Goal: Task Accomplishment & Management: Use online tool/utility

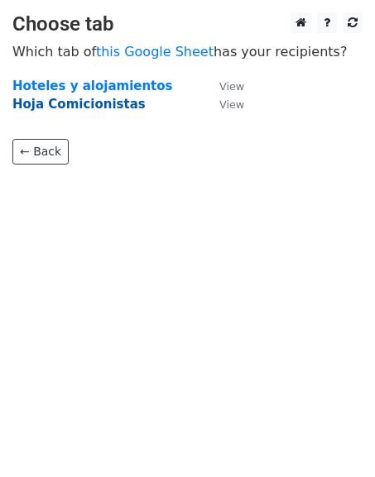
click at [74, 104] on strong "Hoja Comicionistas" at bounding box center [78, 104] width 133 height 15
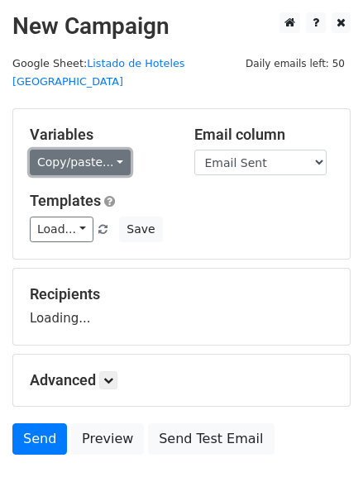
click at [93, 150] on link "Copy/paste..." at bounding box center [80, 163] width 101 height 26
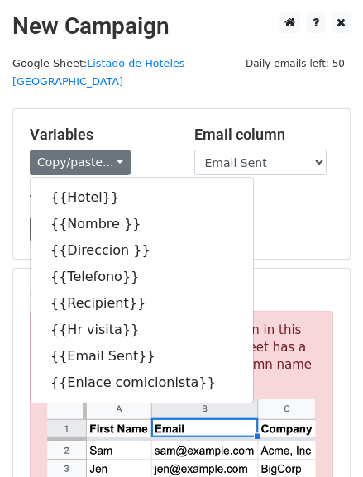
click at [112, 126] on h5 "Variables" at bounding box center [100, 135] width 140 height 18
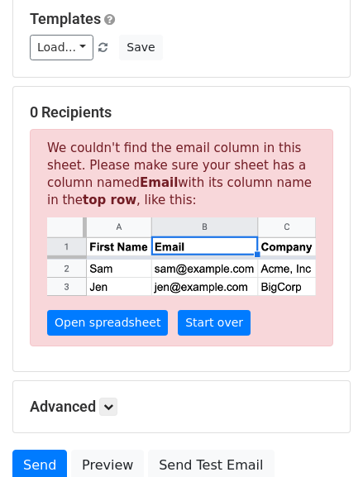
scroll to position [183, 0]
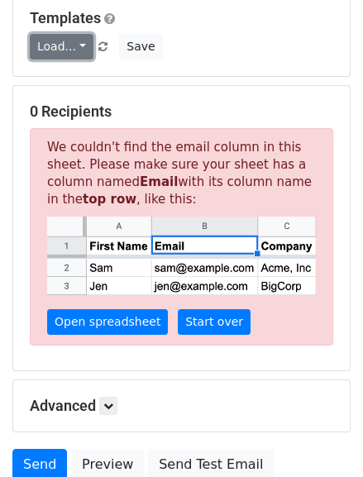
click at [76, 34] on link "Load..." at bounding box center [62, 47] width 64 height 26
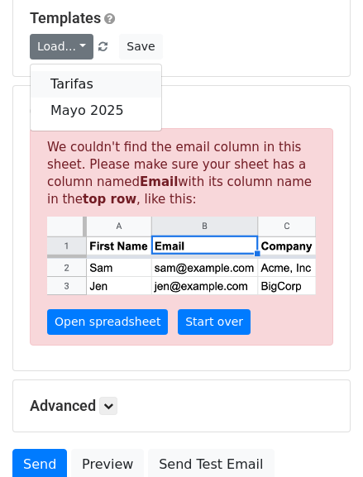
click at [74, 71] on link "Tarifas" at bounding box center [96, 84] width 131 height 26
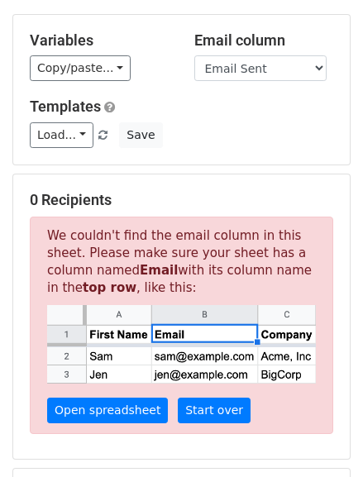
scroll to position [92, 0]
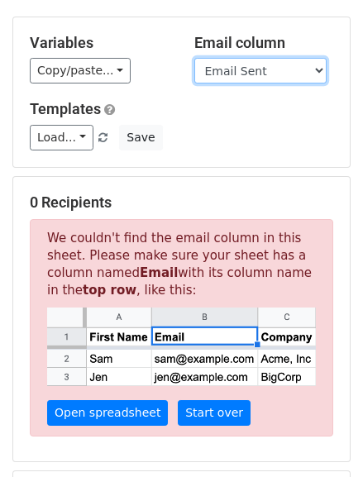
click at [320, 58] on select "Hotel Nombre Direccion Telefono Recipient Hr visita Email Sent Enlace comicioni…" at bounding box center [260, 71] width 132 height 26
click at [194, 58] on select "Hotel Nombre Direccion Telefono Recipient Hr visita Email Sent Enlace comicioni…" at bounding box center [260, 71] width 132 height 26
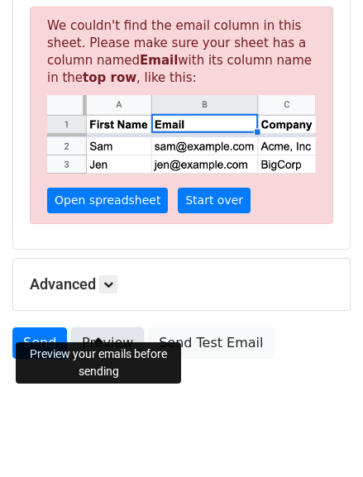
click at [97, 330] on link "Preview" at bounding box center [107, 342] width 73 height 31
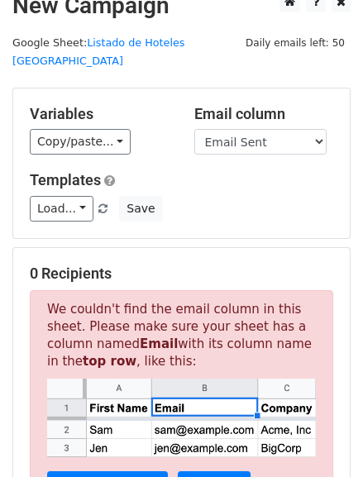
scroll to position [0, 0]
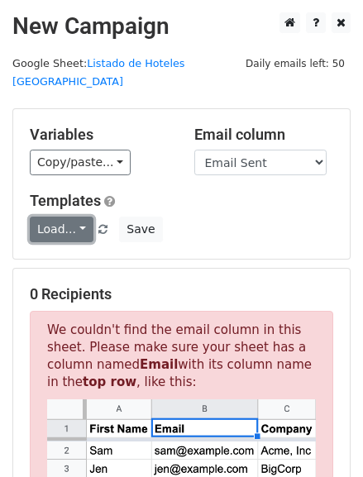
click at [78, 217] on link "Load..." at bounding box center [62, 230] width 64 height 26
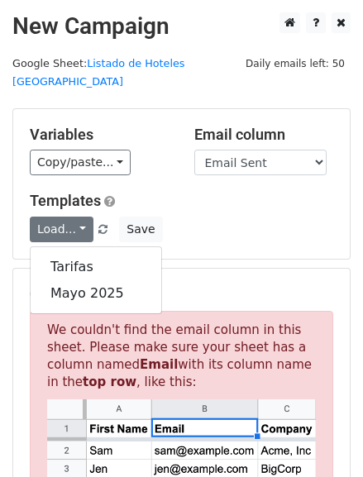
click at [207, 192] on div "Templates Load... Tarifas Mayo 2025 Save" at bounding box center [181, 217] width 328 height 50
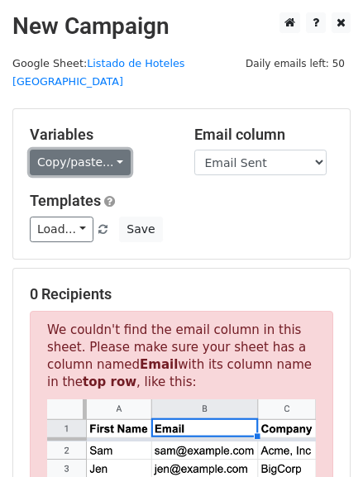
click at [104, 150] on link "Copy/paste..." at bounding box center [80, 163] width 101 height 26
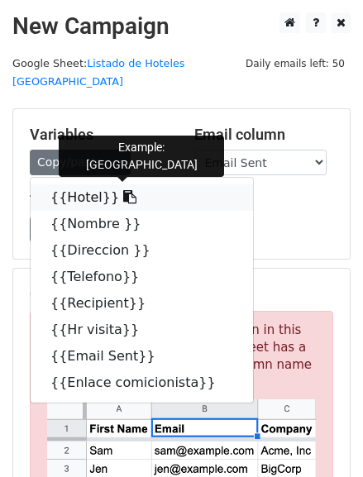
click at [66, 184] on link "{{Hotel}}" at bounding box center [142, 197] width 222 height 26
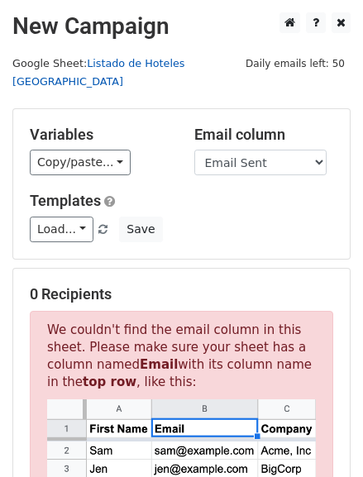
click at [169, 63] on link "Listado de Hoteles [GEOGRAPHIC_DATA]" at bounding box center [98, 72] width 172 height 31
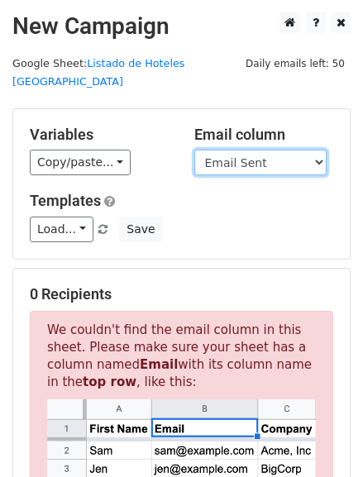
click at [285, 150] on select "Hotel Nombre Direccion Telefono Recipient Hr visita Email Sent Enlace comicioni…" at bounding box center [260, 163] width 132 height 26
select select "Recipient"
click at [194, 150] on select "Hotel Nombre Direccion Telefono Recipient Hr visita Email Sent Enlace comicioni…" at bounding box center [260, 163] width 132 height 26
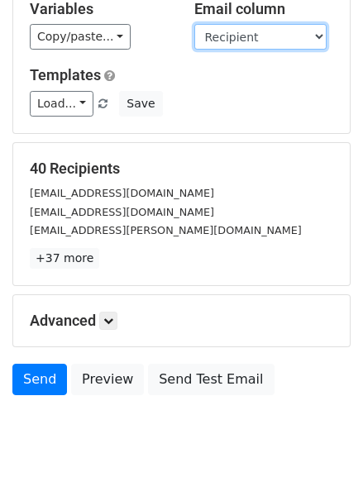
scroll to position [126, 0]
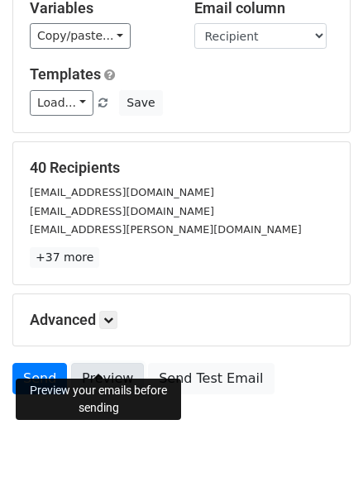
click at [80, 363] on link "Preview" at bounding box center [107, 378] width 73 height 31
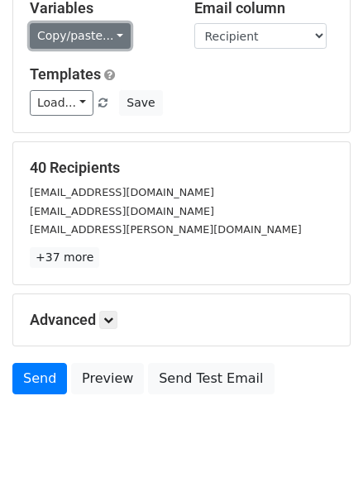
click at [106, 23] on link "Copy/paste..." at bounding box center [80, 36] width 101 height 26
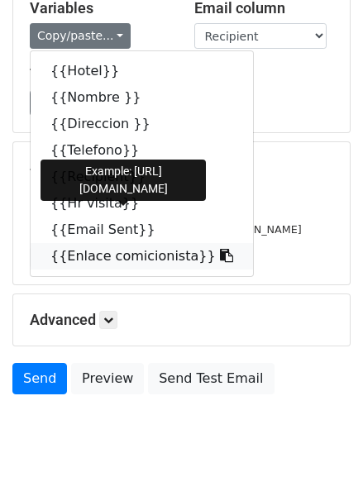
click at [79, 243] on link "{{Enlace comicionista}}" at bounding box center [142, 256] width 222 height 26
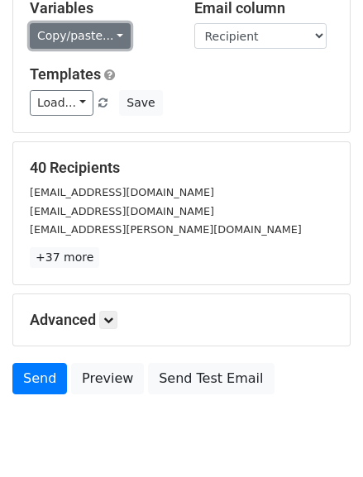
click at [110, 23] on link "Copy/paste..." at bounding box center [80, 36] width 101 height 26
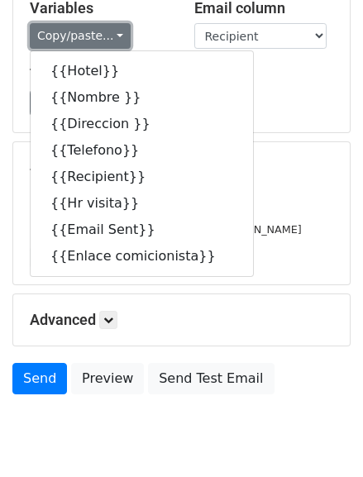
click at [110, 23] on link "Copy/paste..." at bounding box center [80, 36] width 101 height 26
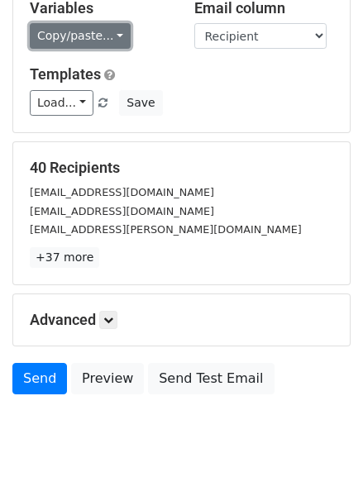
click at [107, 23] on link "Copy/paste..." at bounding box center [80, 36] width 101 height 26
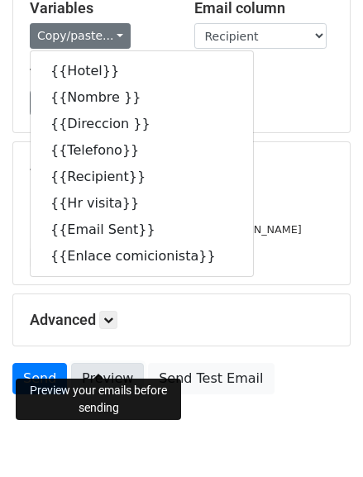
click at [105, 363] on link "Preview" at bounding box center [107, 378] width 73 height 31
click at [262, 116] on form "Variables Copy/paste... {{Hotel}} {{Nombre }} {{Direccion }} {{Telefono}} {{Rec…" at bounding box center [181, 192] width 338 height 421
